Goal: Task Accomplishment & Management: Manage account settings

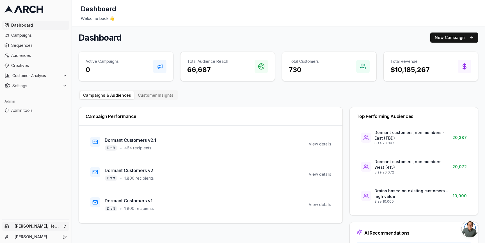
click at [65, 225] on html "Dashboard Campaigns Sequences Audiences Creatives Customer Analysis Settings Ad…" at bounding box center [242, 121] width 485 height 243
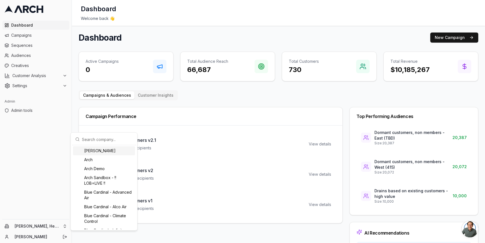
click at [75, 123] on html "Dashboard Campaigns Sequences Audiences Creatives Customer Analysis Settings Ad…" at bounding box center [242, 121] width 485 height 243
click at [67, 227] on html "Dashboard Campaigns Sequences Audiences Creatives Customer Analysis Settings Ad…" at bounding box center [242, 121] width 485 height 243
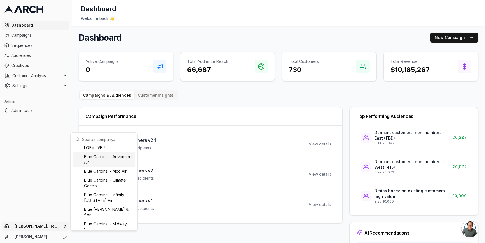
scroll to position [379, 0]
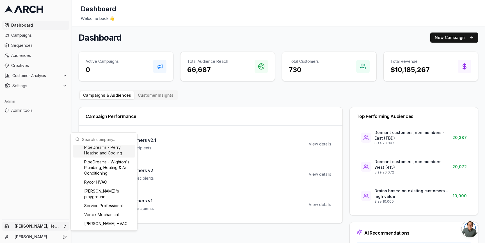
click at [155, 107] on html "Dashboard Campaigns Sequences Audiences Creatives Customer Analysis Settings Ad…" at bounding box center [242, 121] width 485 height 243
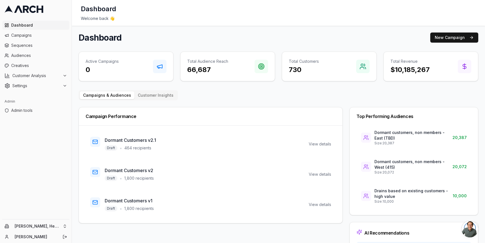
click at [74, 175] on main "Dashboard New Campaign Active Campaigns 0 Total Audience Reach 66,687 Total Cus…" at bounding box center [278, 154] width 413 height 256
click at [284, 43] on div "Dashboard New Campaign Active Campaigns 0 Total Audience Reach 66,687 Total Cus…" at bounding box center [278, 154] width 399 height 242
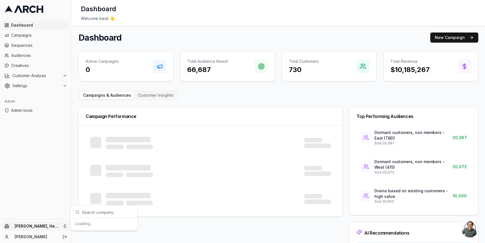
click at [64, 226] on html "Dashboard Campaigns Sequences Audiences Creatives Customer Analysis Settings Ad…" at bounding box center [242, 121] width 485 height 243
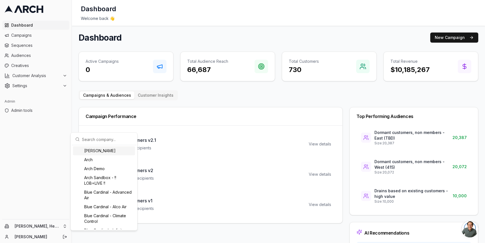
click at [60, 86] on html "Dashboard Campaigns Sequences Audiences Creatives Customer Analysis Settings Ad…" at bounding box center [242, 121] width 485 height 243
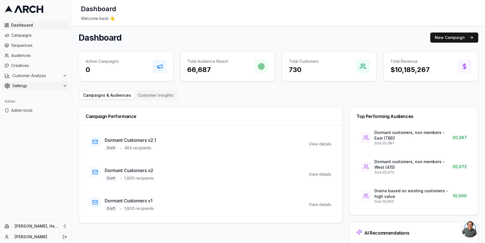
click at [62, 86] on div "Settings" at bounding box center [35, 86] width 63 height 6
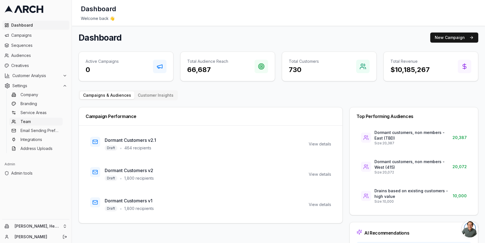
click at [48, 124] on link "Team" at bounding box center [35, 122] width 53 height 8
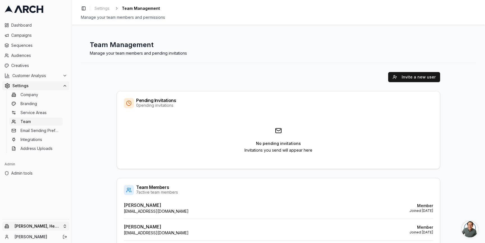
click at [57, 222] on html "Dashboard Campaigns Sequences Audiences Creatives Customer Analysis Settings Co…" at bounding box center [242, 121] width 485 height 243
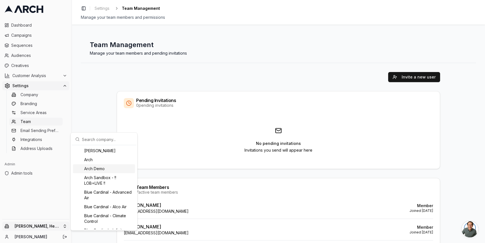
click at [95, 169] on div "Arch Demo" at bounding box center [104, 168] width 62 height 9
